Goal: Communication & Community: Share content

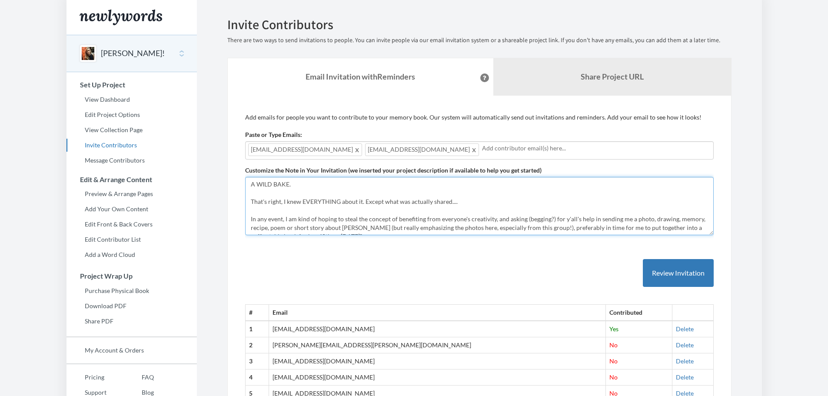
click at [301, 180] on textarea "A WILD BAKE. That's right, I knew EVERYTHING about it. Except what was actually…" at bounding box center [479, 206] width 468 height 58
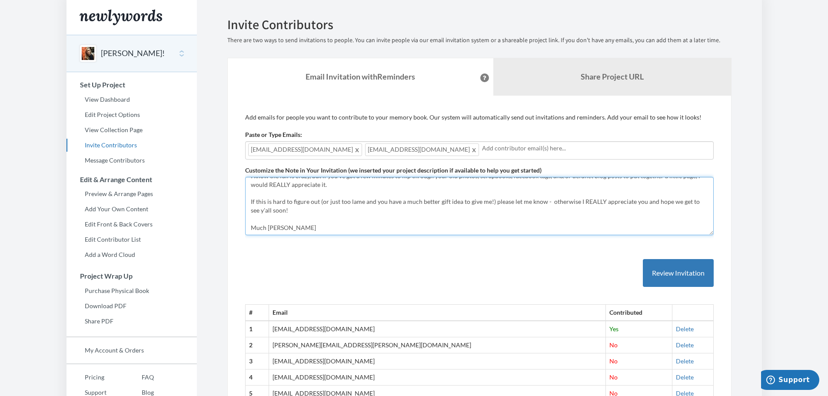
scroll to position [96, 0]
drag, startPoint x: 249, startPoint y: 184, endPoint x: 593, endPoint y: 213, distance: 344.9
click at [593, 213] on textarea "A WILD BAKE. That's right, I knew EVERYTHING about it. Except what was actually…" at bounding box center [479, 206] width 468 height 58
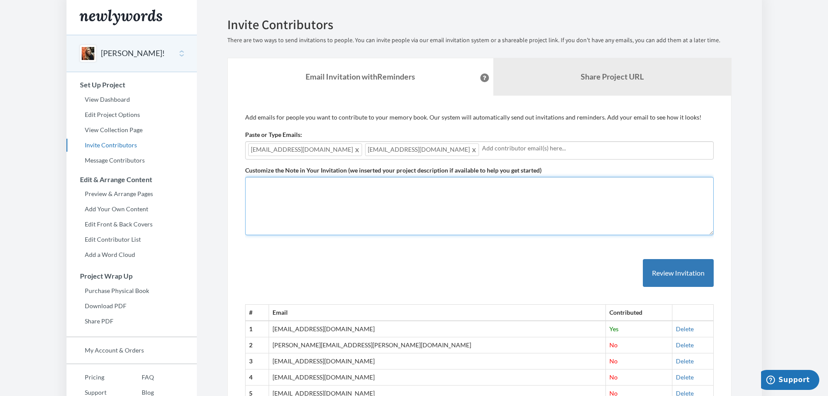
scroll to position [0, 0]
click at [556, 200] on textarea "A WILD BAKE. That's right, I knew EVERYTHING about it. Except what was actually…" at bounding box center [479, 206] width 468 height 58
click at [592, 199] on textarea "A WILD BAKE. That's right, I knew EVERYTHING about it. Except what was actually…" at bounding box center [479, 206] width 468 height 58
drag, startPoint x: 264, startPoint y: 210, endPoint x: 266, endPoint y: 204, distance: 6.3
click at [264, 210] on textarea "A WILD BAKE. That's right, I knew EVERYTHING about it. Except what was actually…" at bounding box center [479, 206] width 468 height 58
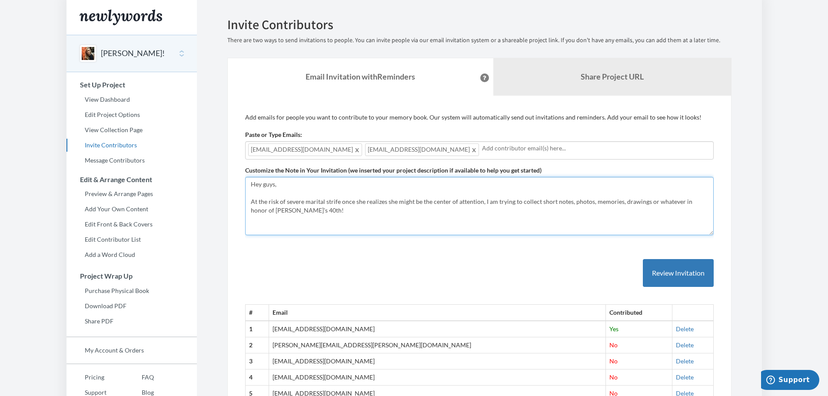
click at [332, 211] on textarea "A WILD BAKE. That's right, I knew EVERYTHING about it. Except what was actually…" at bounding box center [479, 206] width 468 height 58
click at [292, 210] on textarea "A WILD BAKE. That's right, I knew EVERYTHING about it. Except what was actually…" at bounding box center [479, 206] width 468 height 58
click at [335, 209] on textarea "A WILD BAKE. That's right, I knew EVERYTHING about it. Except what was actually…" at bounding box center [479, 206] width 468 height 58
click at [327, 192] on textarea "A WILD BAKE. That's right, I knew EVERYTHING about it. Except what was actually…" at bounding box center [479, 206] width 468 height 58
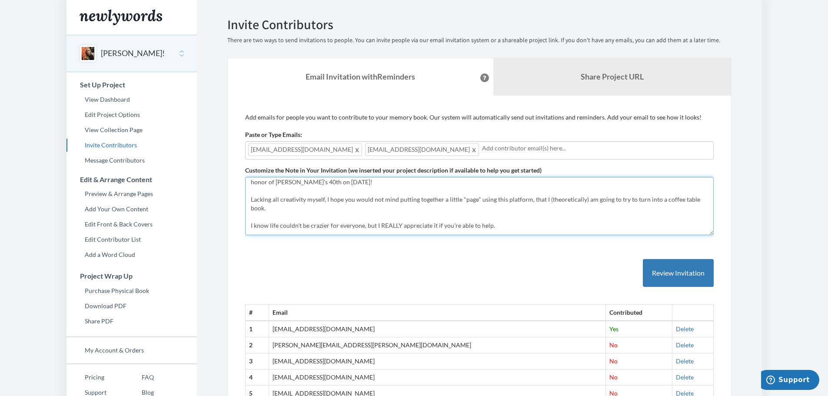
scroll to position [43, 0]
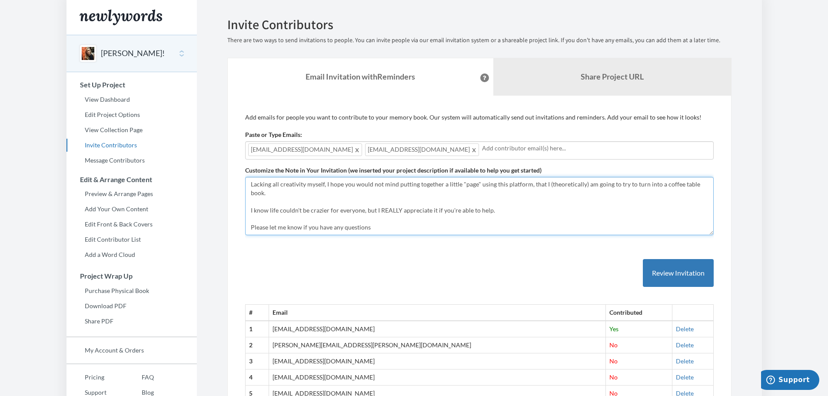
drag, startPoint x: 476, startPoint y: 209, endPoint x: 489, endPoint y: 209, distance: 12.6
click at [489, 209] on textarea "A WILD BAKE. That's right, I knew EVERYTHING about it. Except what was actually…" at bounding box center [479, 206] width 468 height 58
click at [503, 183] on textarea "A WILD BAKE. That's right, I knew EVERYTHING about it. Except what was actually…" at bounding box center [479, 206] width 468 height 58
click at [533, 183] on textarea "A WILD BAKE. That's right, I knew EVERYTHING about it. Except what was actually…" at bounding box center [479, 206] width 468 height 58
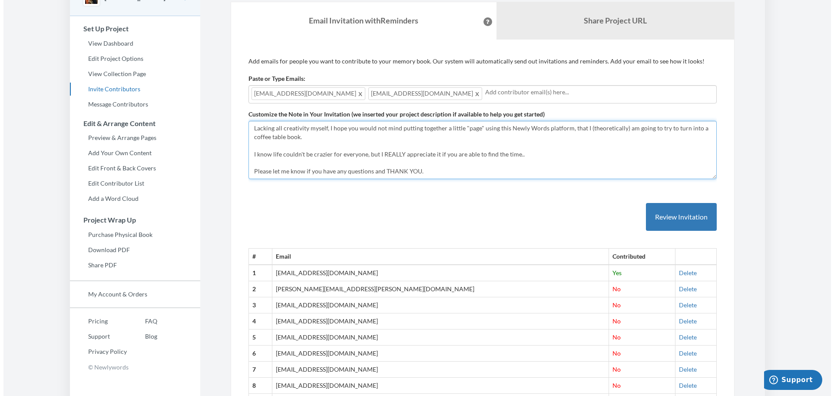
scroll to position [0, 0]
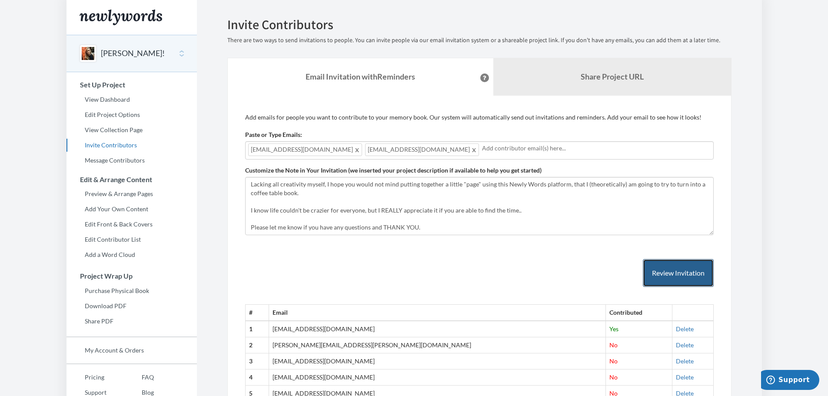
click at [685, 275] on button "Review Invitation" at bounding box center [678, 273] width 71 height 28
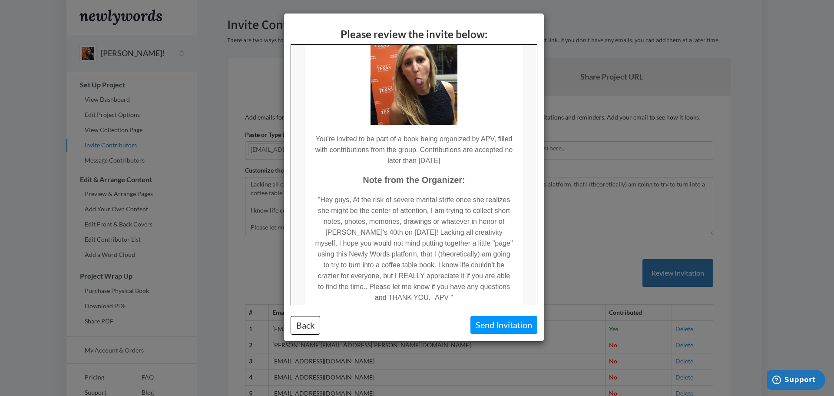
scroll to position [172, 0]
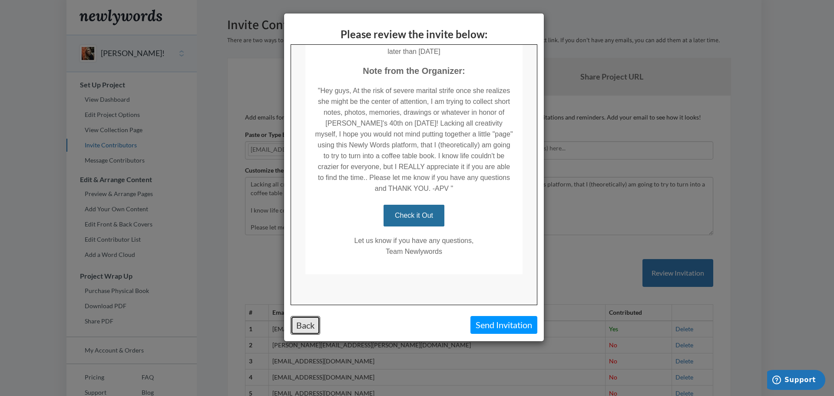
click at [301, 319] on button "Back" at bounding box center [306, 325] width 30 height 19
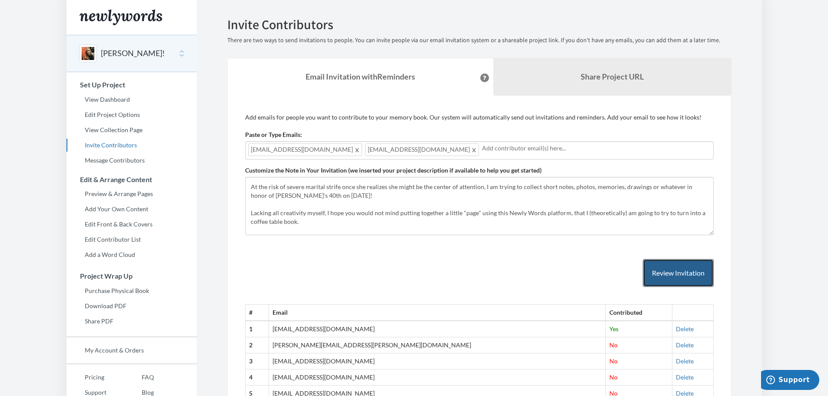
scroll to position [0, 0]
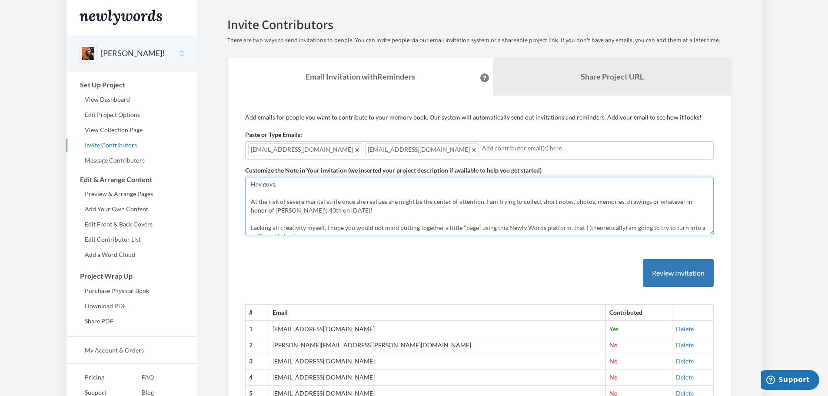
drag, startPoint x: 355, startPoint y: 200, endPoint x: 364, endPoint y: 200, distance: 9.1
click at [364, 200] on textarea "A WILD BAKE. That's right, I knew EVERYTHING about it. Except what was actually…" at bounding box center [479, 206] width 468 height 58
click at [419, 199] on textarea "A WILD BAKE. That's right, I knew EVERYTHING about it. Except what was actually…" at bounding box center [479, 206] width 468 height 58
click at [429, 200] on textarea "A WILD BAKE. That's right, I knew EVERYTHING about it. Except what was actually…" at bounding box center [479, 206] width 468 height 58
drag, startPoint x: 307, startPoint y: 209, endPoint x: 327, endPoint y: 208, distance: 20.0
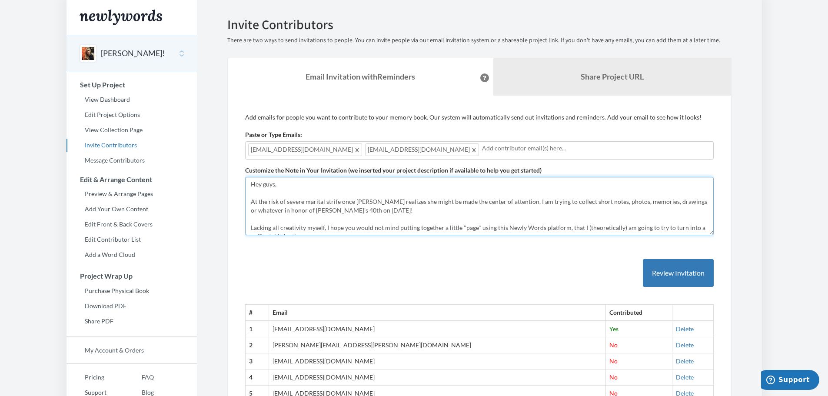
click at [327, 208] on textarea "A WILD BAKE. That's right, I knew EVERYTHING about it. Except what was actually…" at bounding box center [479, 206] width 468 height 58
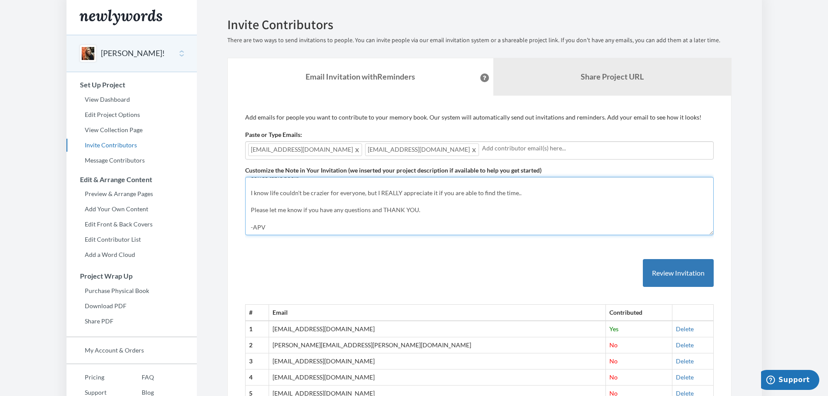
scroll to position [43, 0]
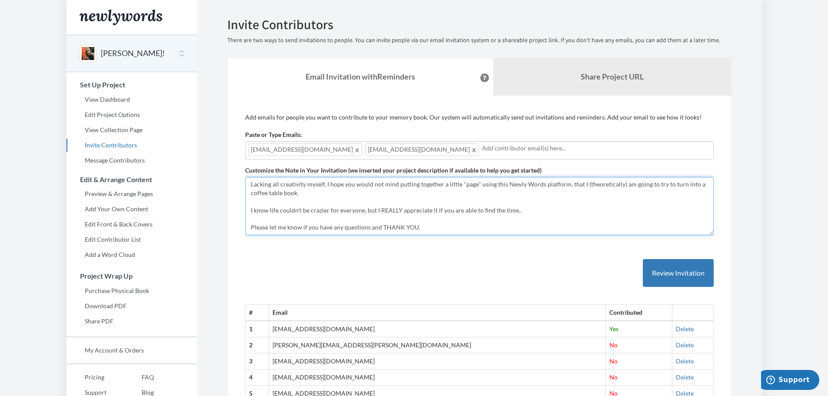
click at [517, 209] on textarea "A WILD BAKE. That's right, I knew EVERYTHING about it. Except what was actually…" at bounding box center [479, 206] width 468 height 58
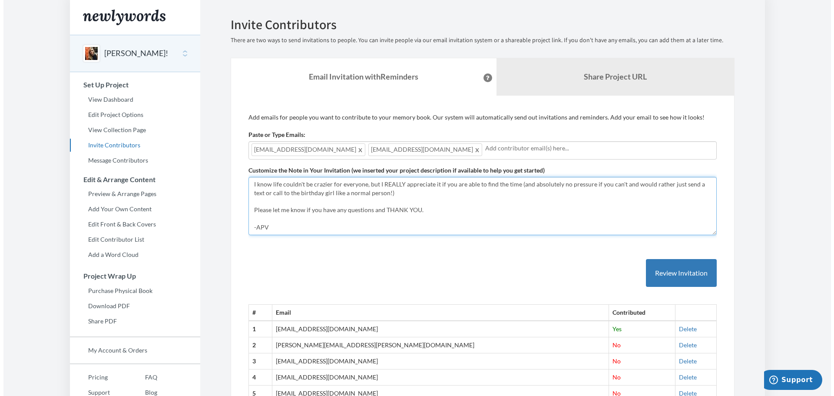
scroll to position [87, 0]
type textarea "Hey guys, At the risk of severe marital strife once [PERSON_NAME] realizes she …"
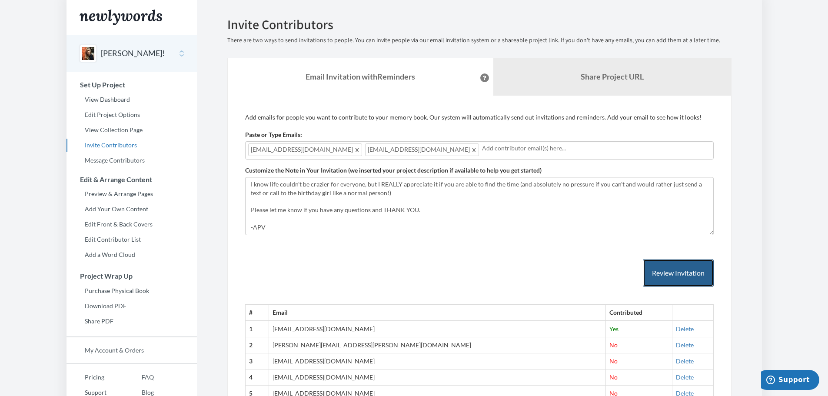
click at [685, 273] on button "Review Invitation" at bounding box center [678, 273] width 71 height 28
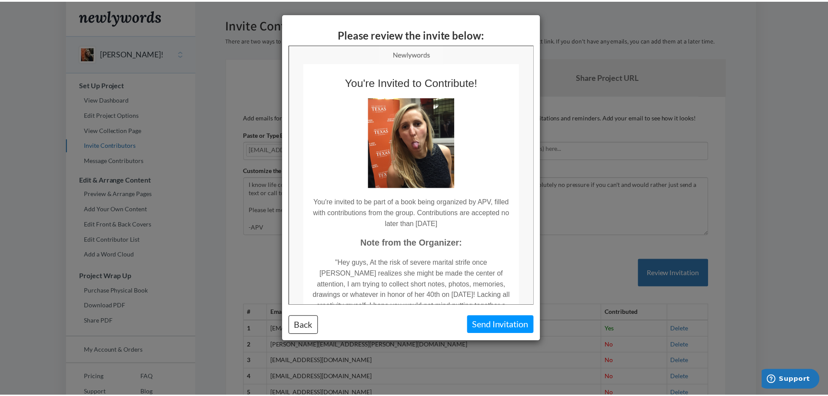
scroll to position [0, 0]
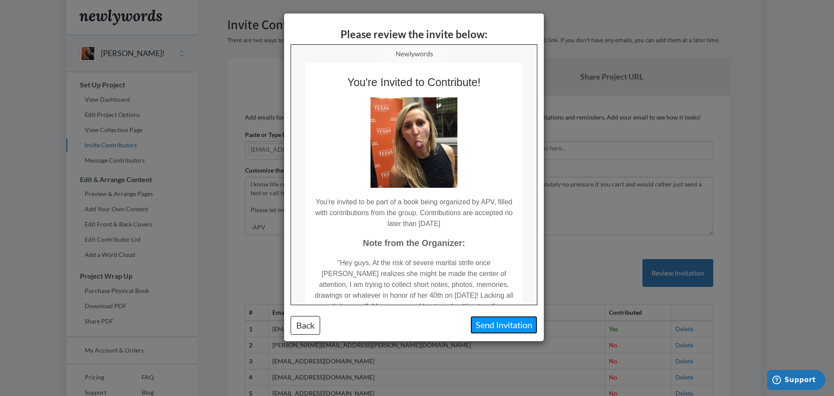
click at [511, 326] on button "Send Invitation" at bounding box center [503, 325] width 67 height 18
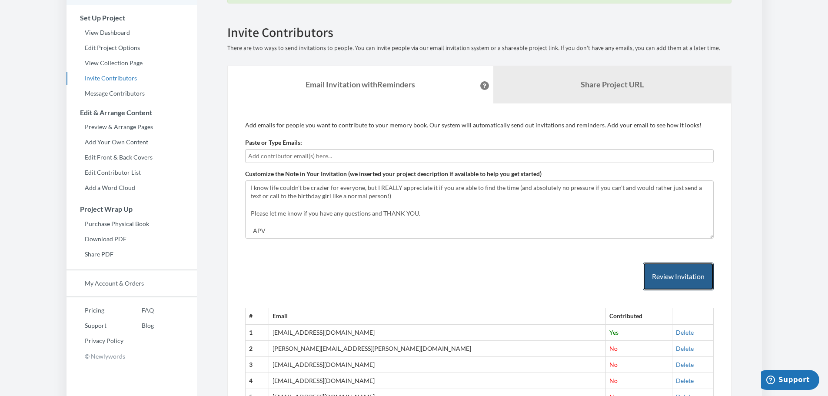
scroll to position [174, 0]
